Goal: Task Accomplishment & Management: Use online tool/utility

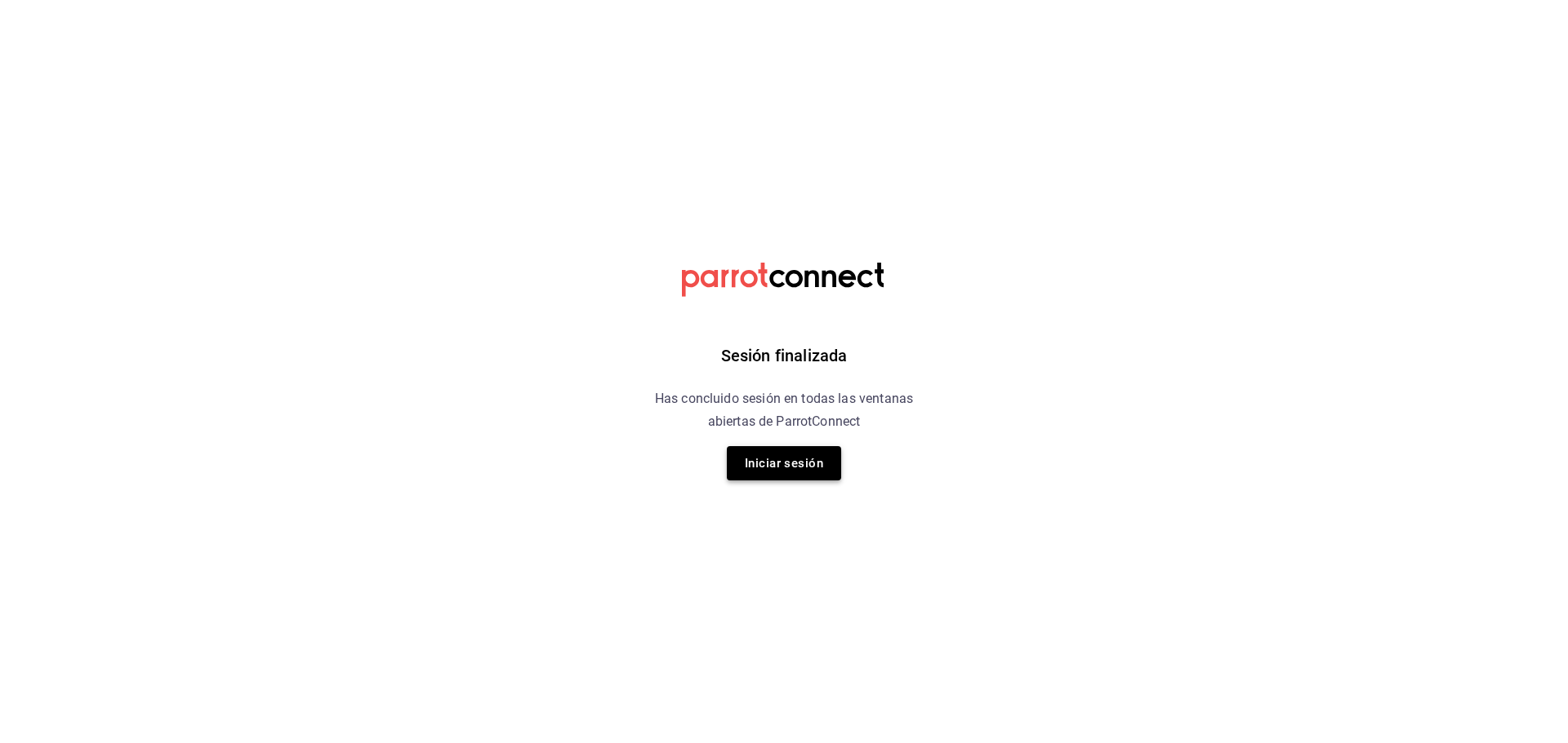
click at [813, 464] on button "Iniciar sesión" at bounding box center [784, 464] width 114 height 35
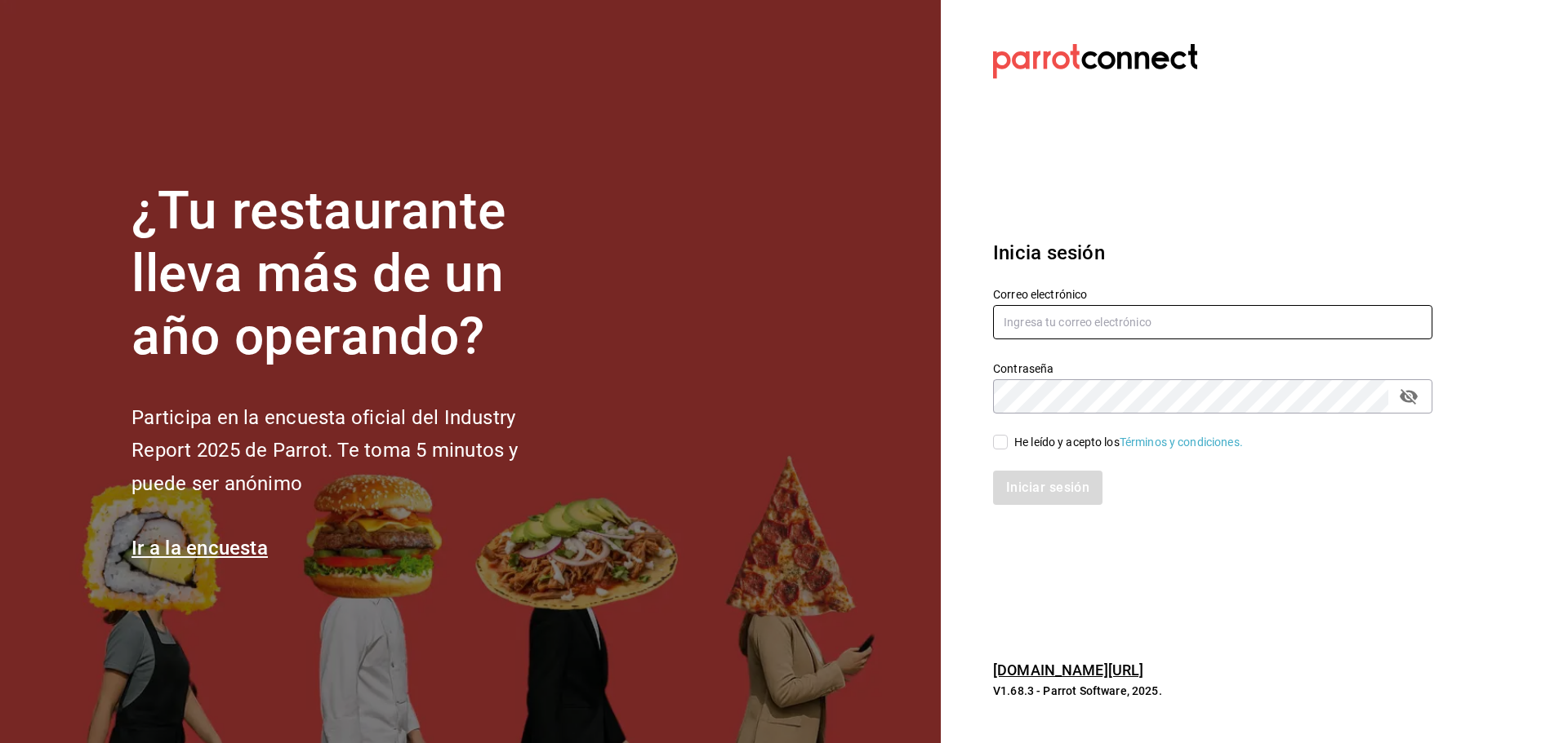
click at [1172, 322] on input "text" at bounding box center [1212, 322] width 439 height 35
type input "facturaswrmx@gmail.com"
click at [998, 453] on div "Iniciar sesión" at bounding box center [1202, 479] width 459 height 54
click at [1000, 446] on input "He leído y acepto los Términos y condiciones." at bounding box center [999, 442] width 14 height 14
checkbox input "true"
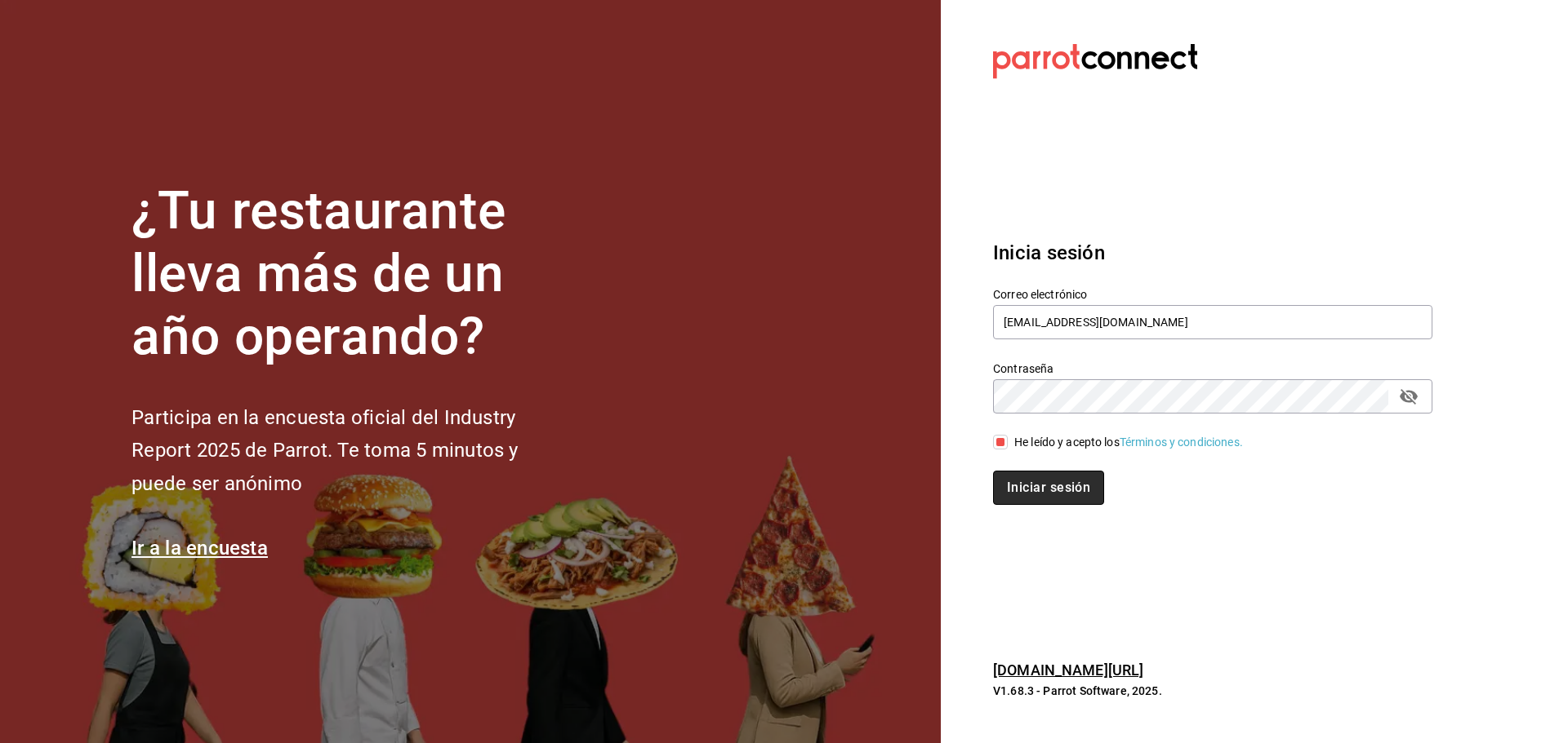
click at [1030, 495] on button "Iniciar sesión" at bounding box center [1048, 488] width 111 height 35
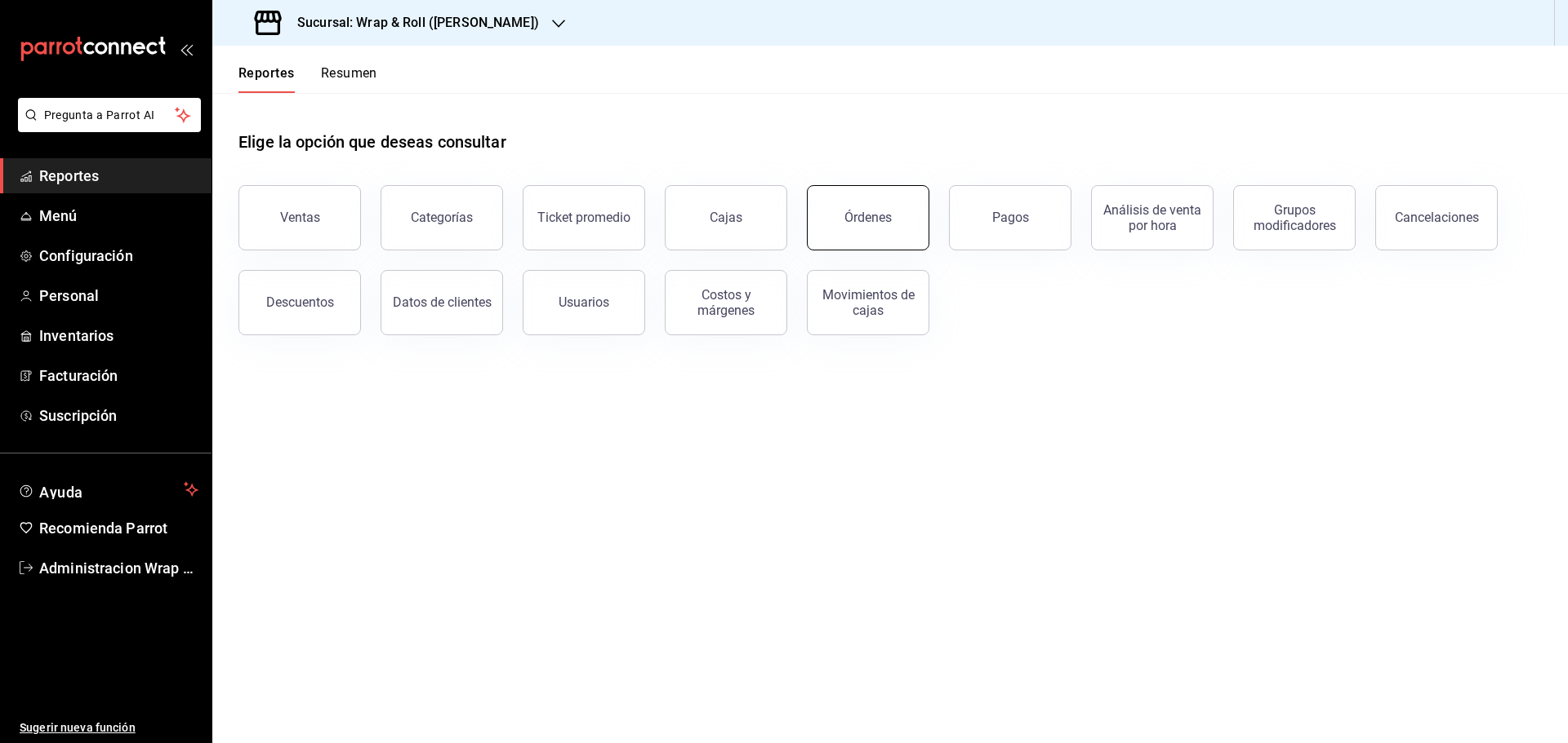
click at [898, 212] on button "Órdenes" at bounding box center [868, 218] width 123 height 66
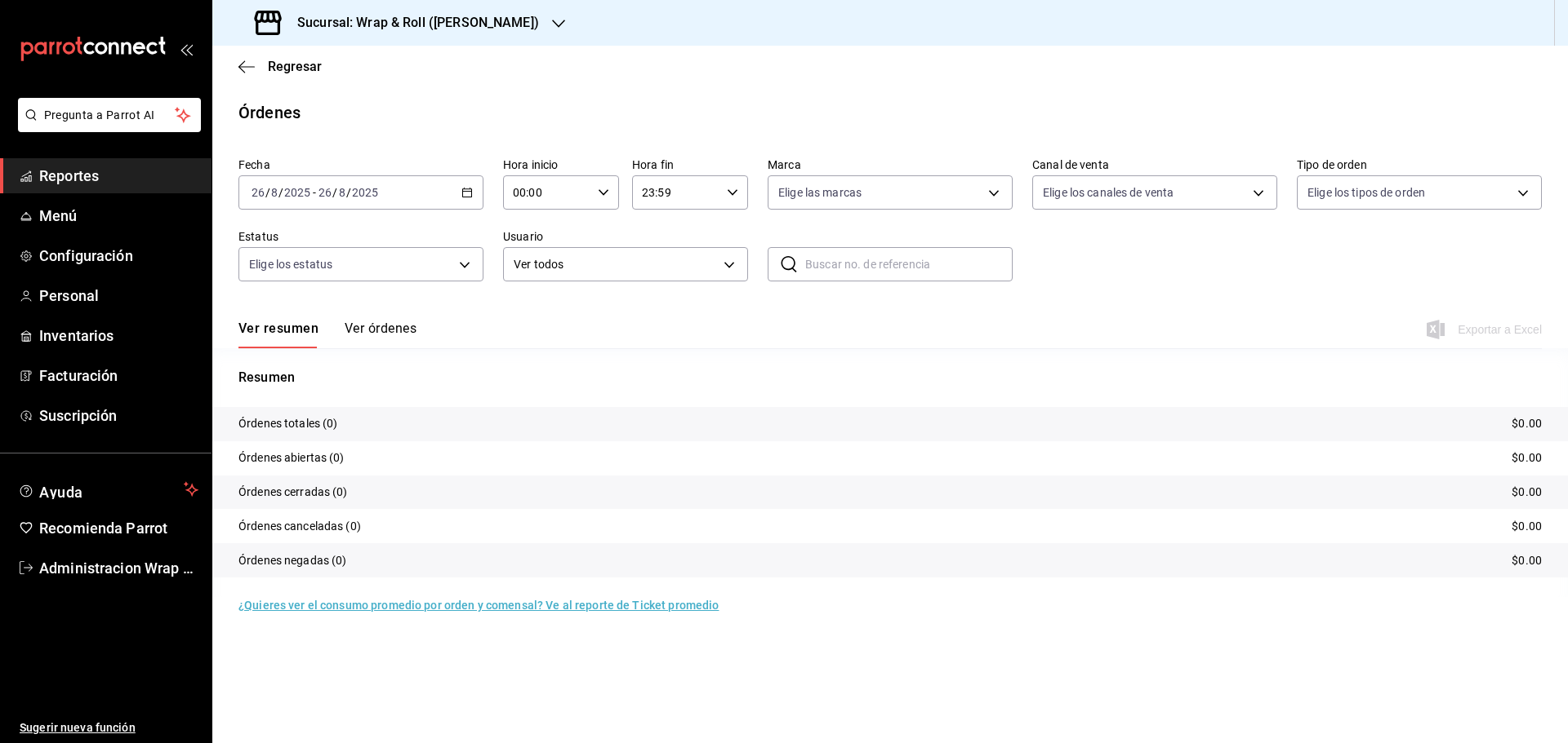
click at [552, 17] on icon "button" at bounding box center [559, 24] width 14 height 14
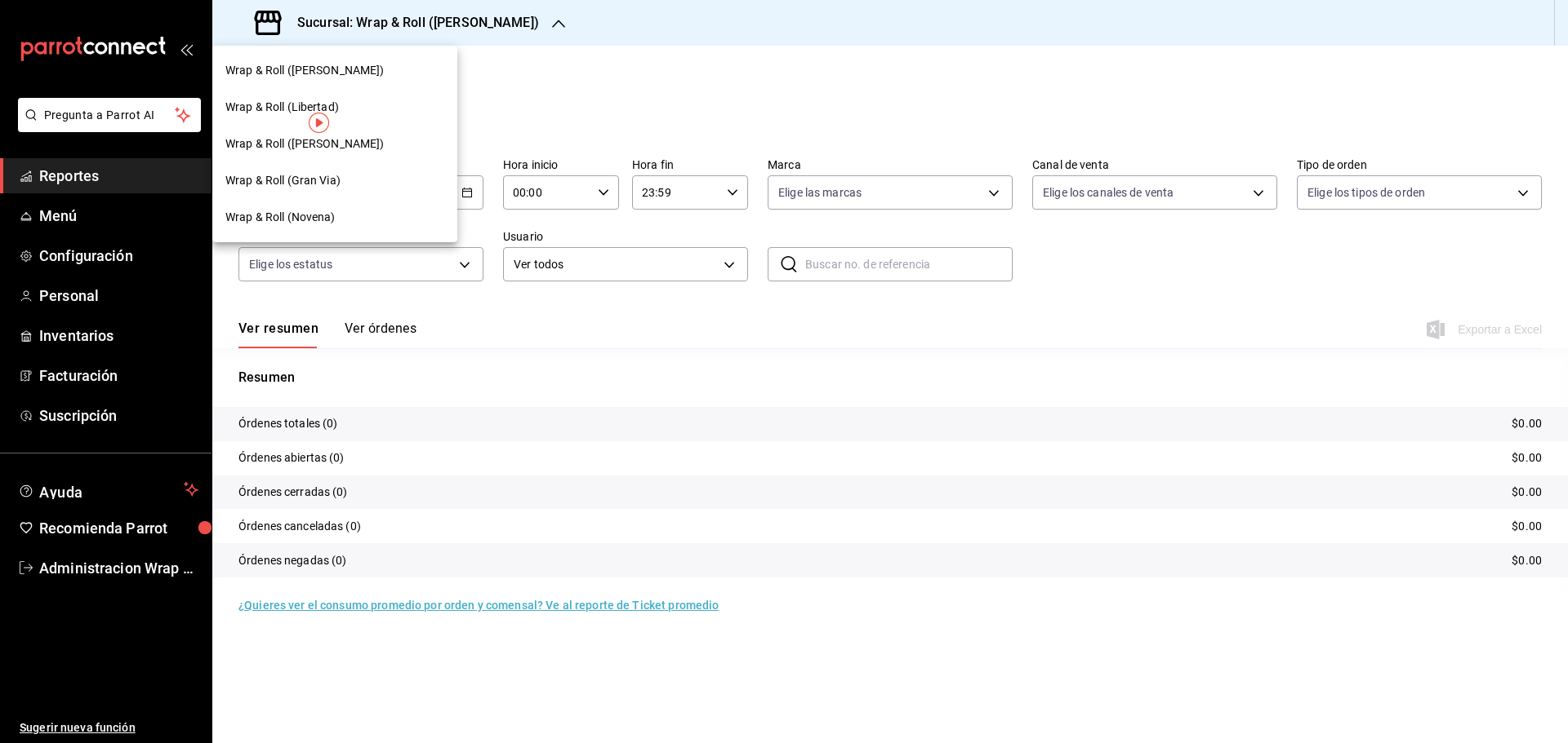
click at [278, 225] on span "Wrap & Roll (Novena)" at bounding box center [280, 218] width 110 height 17
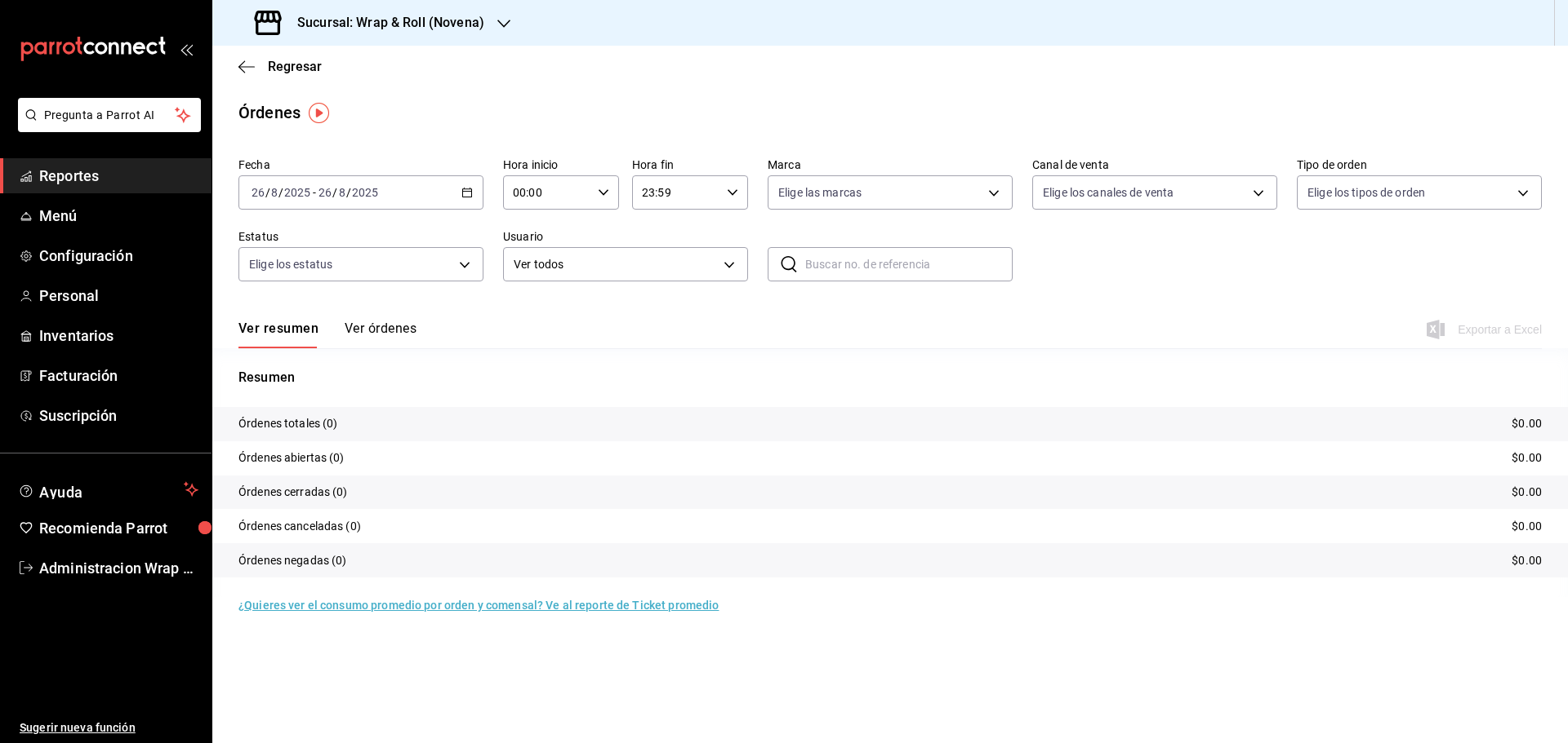
click at [465, 188] on icon "button" at bounding box center [467, 193] width 12 height 12
click at [294, 269] on li "Ayer" at bounding box center [316, 279] width 153 height 37
click at [1510, 333] on span "Exportar a Excel" at bounding box center [1486, 330] width 112 height 19
click at [502, 19] on icon "button" at bounding box center [504, 24] width 14 height 14
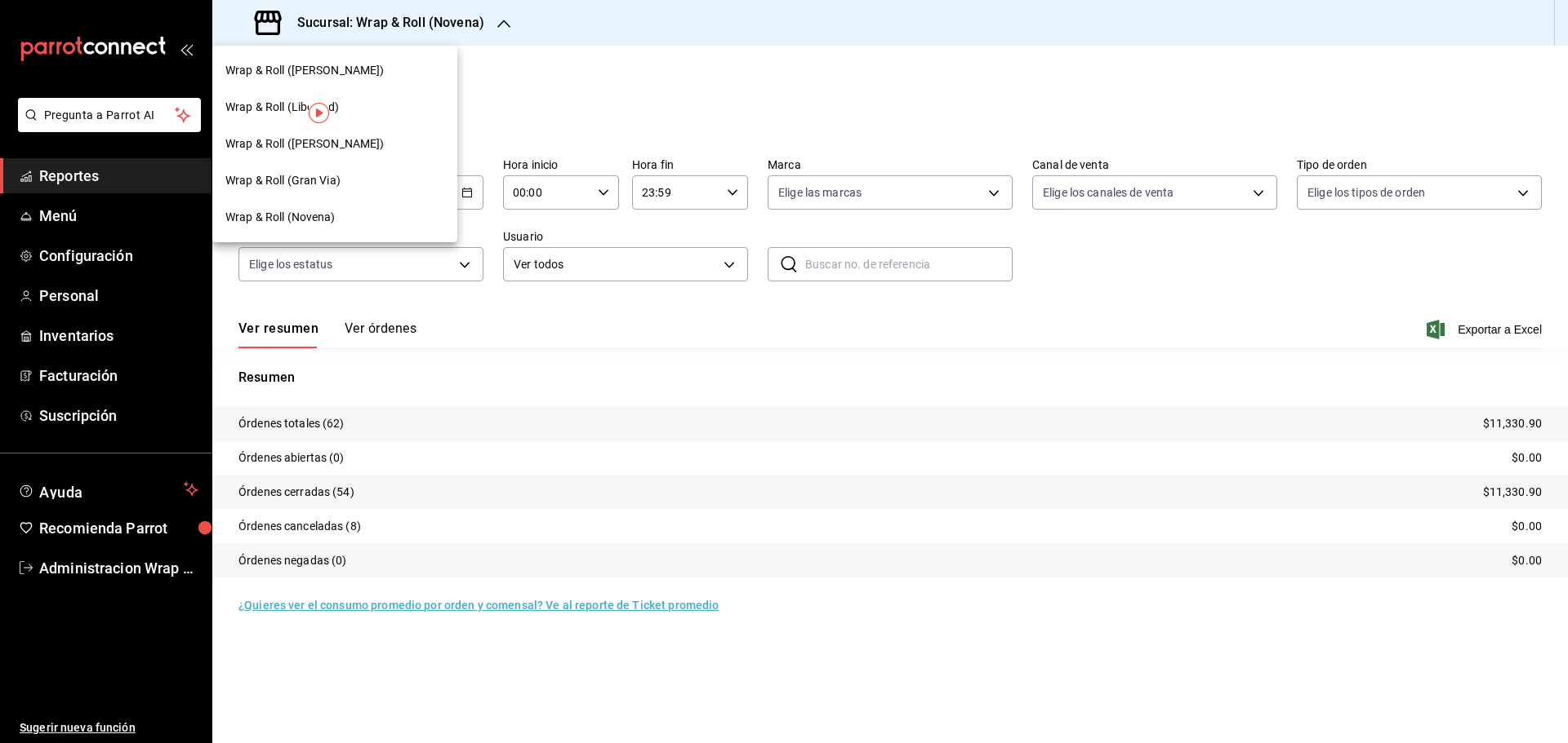
click at [327, 141] on span "Wrap & Roll ([PERSON_NAME])" at bounding box center [304, 144] width 159 height 17
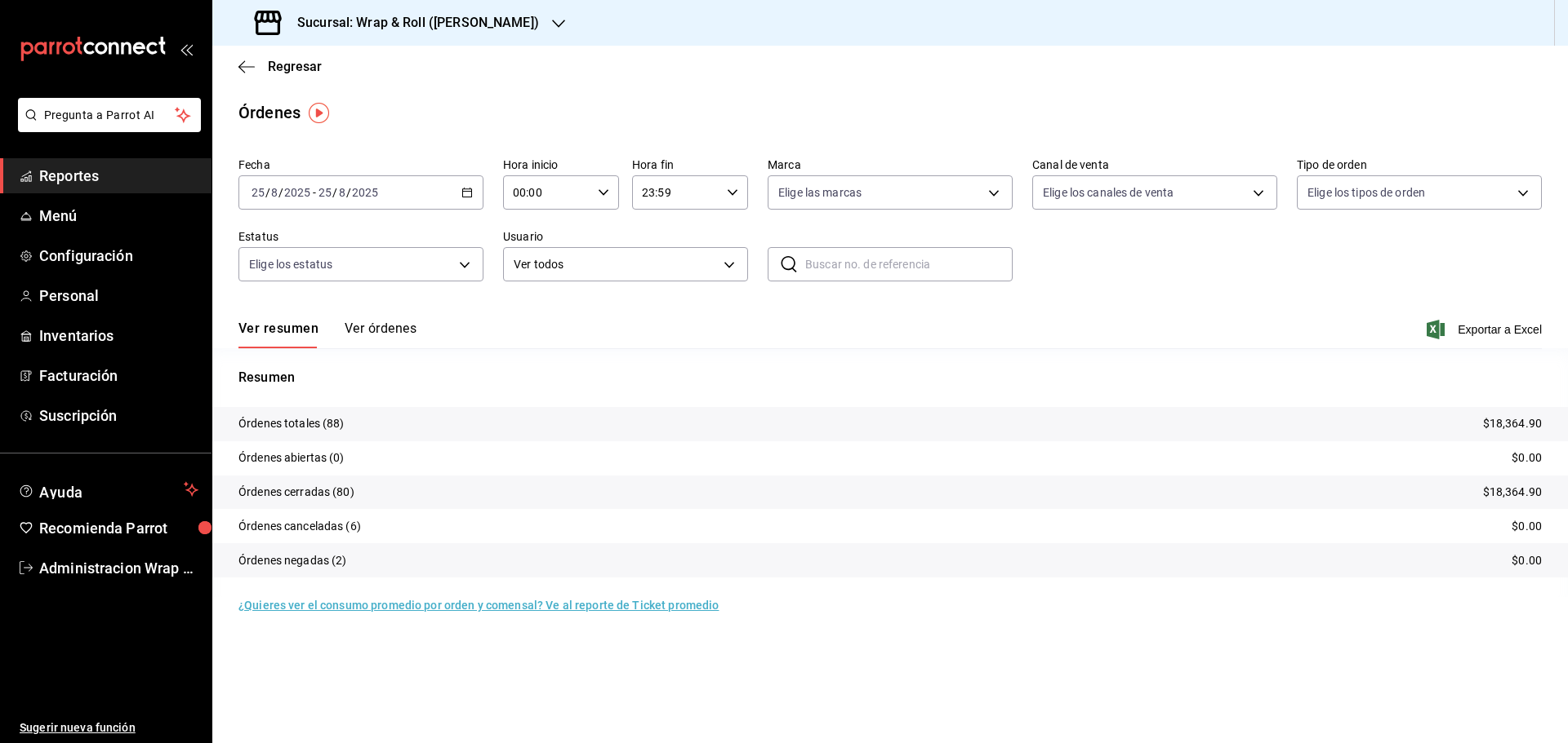
click at [1526, 332] on span "Exportar a Excel" at bounding box center [1486, 330] width 112 height 19
click at [547, 24] on div "Sucursal: Wrap & Roll ([PERSON_NAME])" at bounding box center [398, 22] width 347 height 45
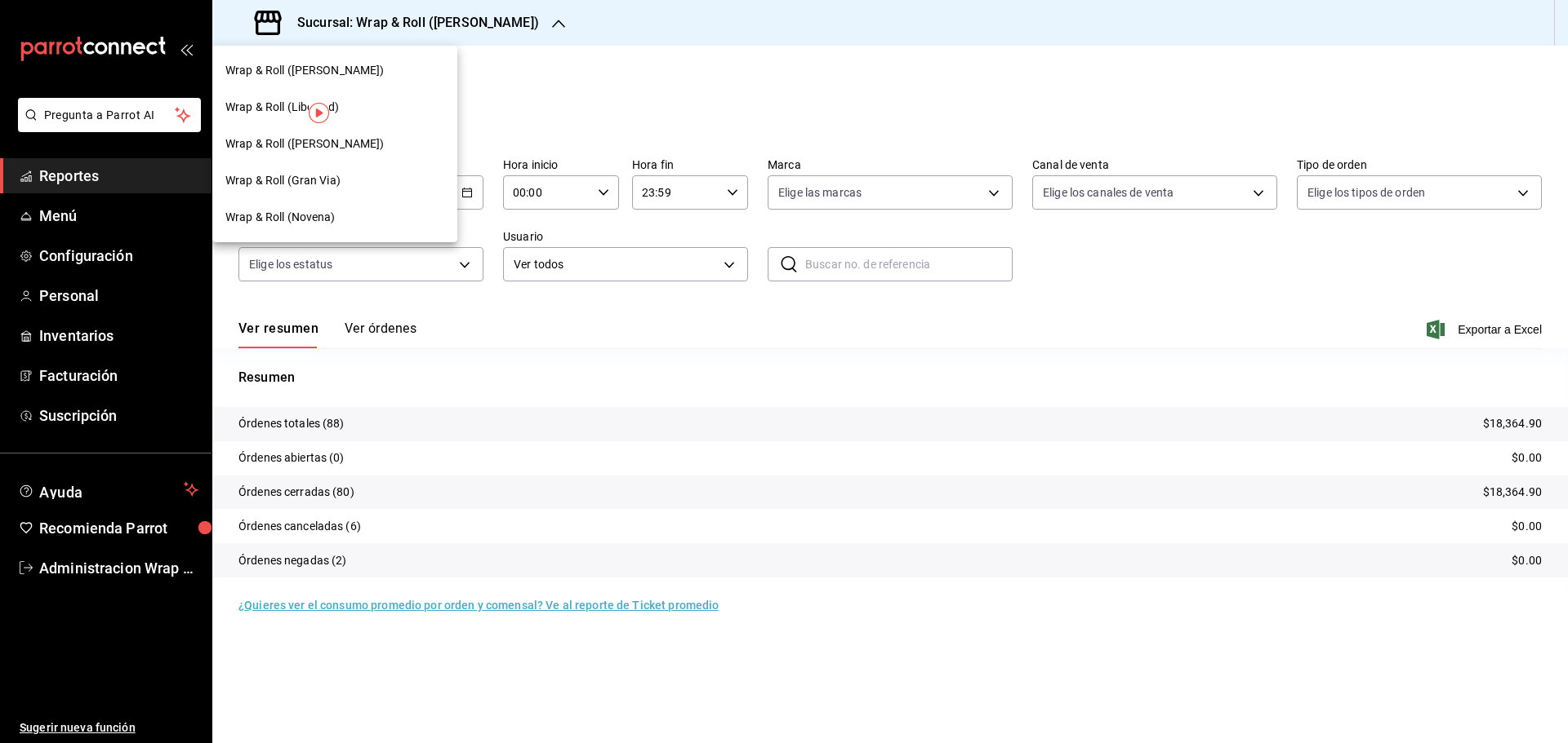
click at [322, 179] on span "Wrap & Roll (Gran Via)" at bounding box center [282, 180] width 115 height 17
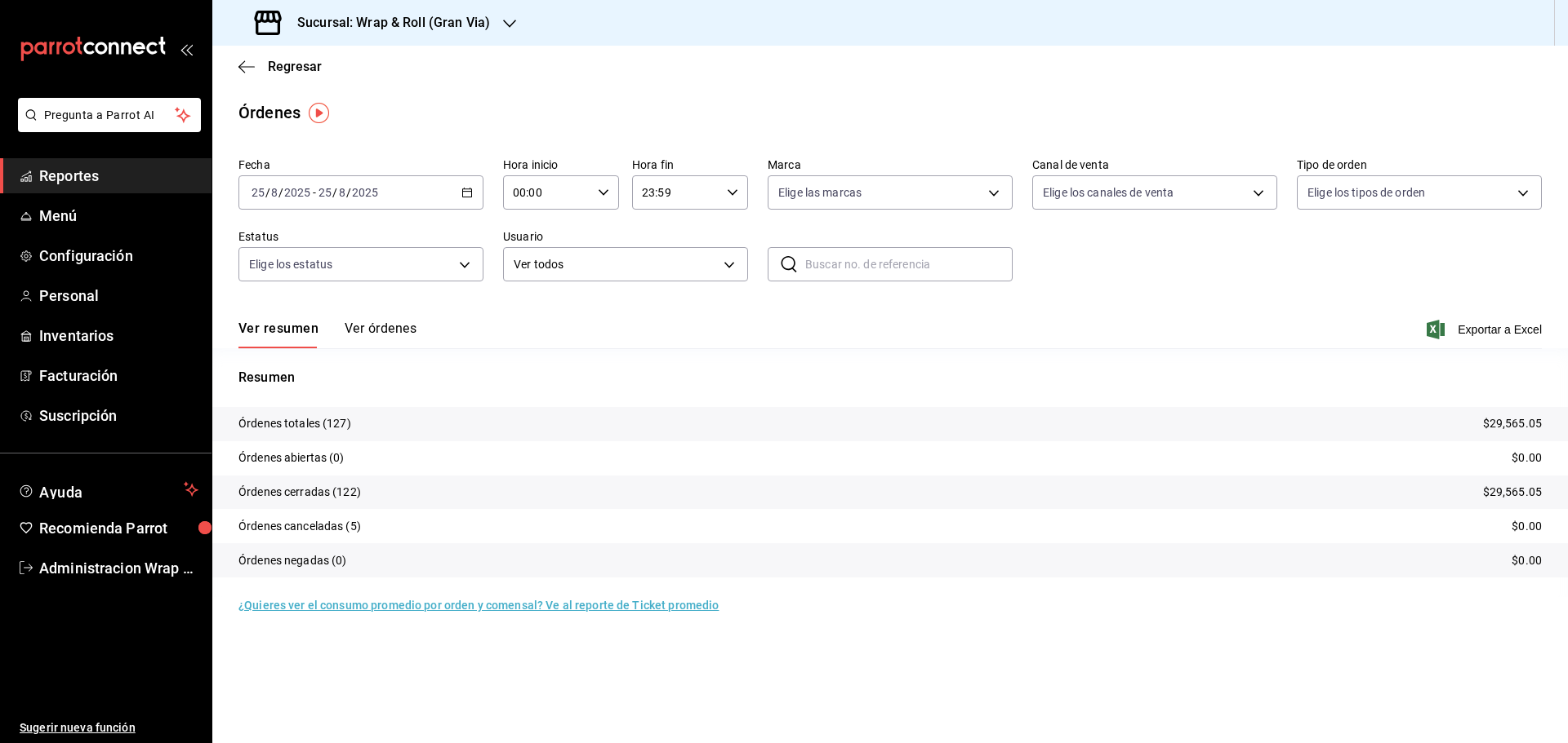
click at [1514, 331] on span "Exportar a Excel" at bounding box center [1486, 330] width 112 height 19
click at [506, 22] on icon "button" at bounding box center [510, 24] width 14 height 14
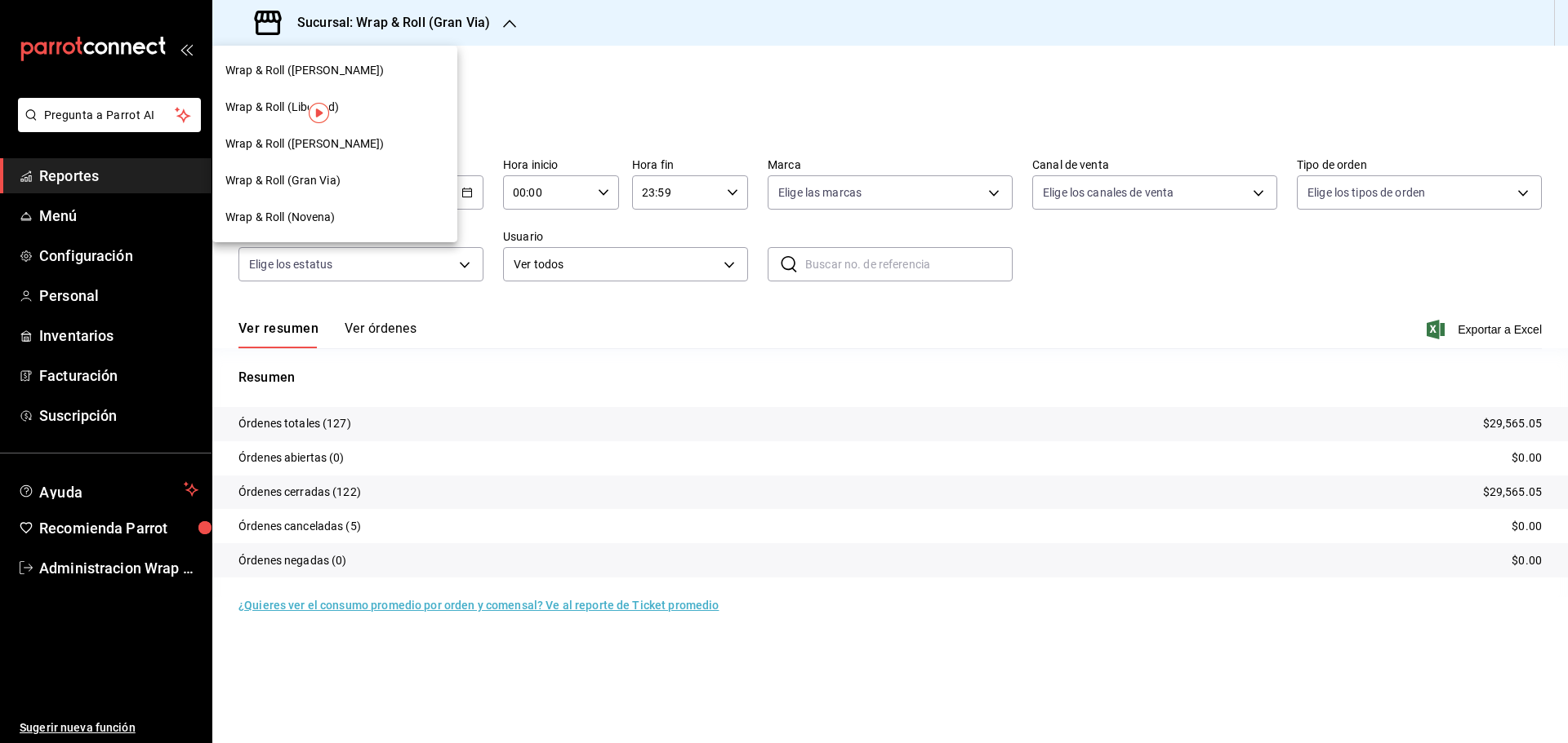
click at [299, 81] on div "Wrap & Roll ([PERSON_NAME])" at bounding box center [335, 70] width 245 height 37
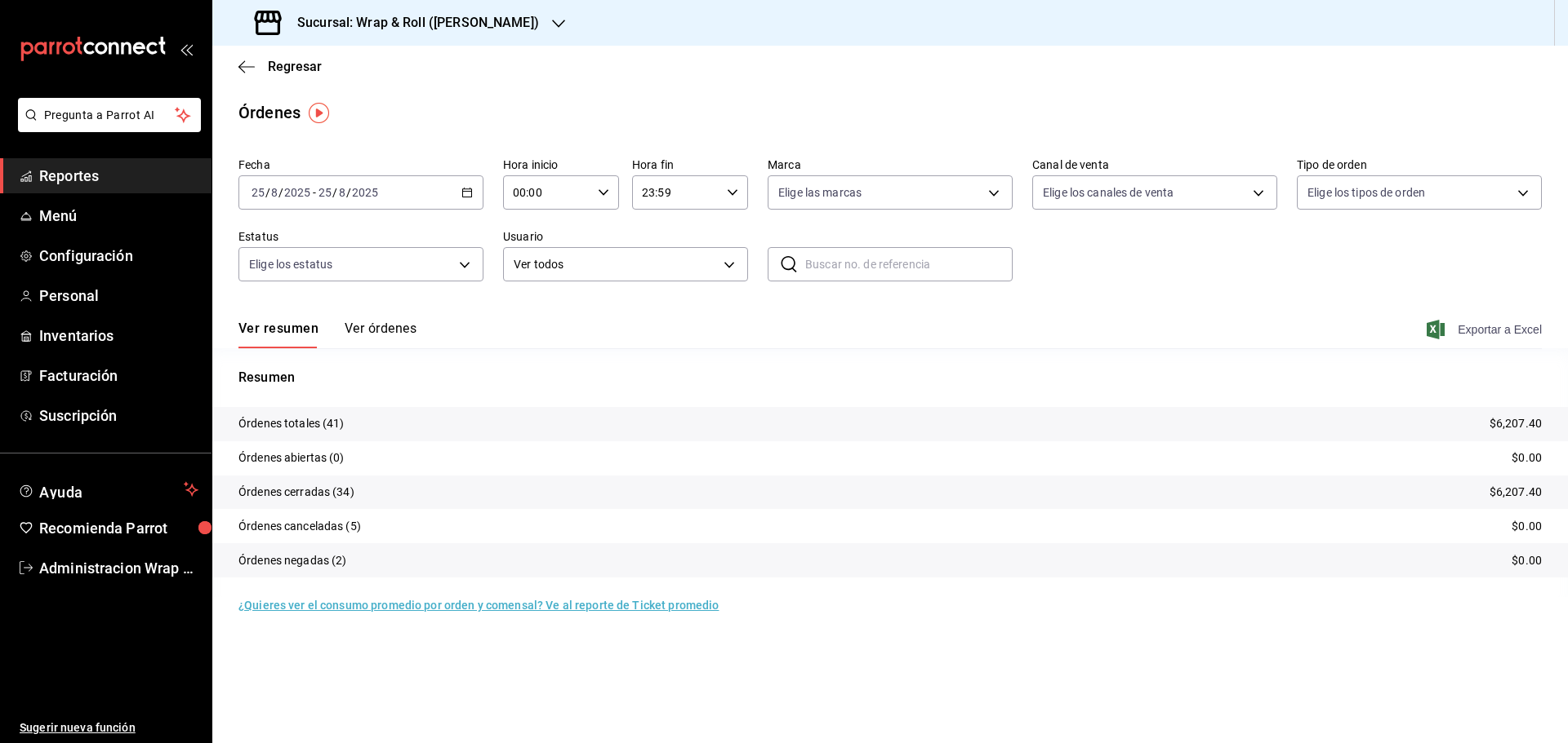
click at [1504, 330] on span "Exportar a Excel" at bounding box center [1486, 330] width 112 height 19
